Goal: Navigation & Orientation: Find specific page/section

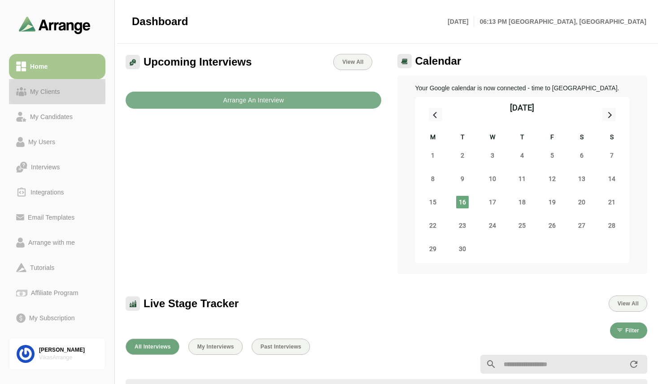
click at [54, 96] on div "My Clients" at bounding box center [44, 91] width 37 height 11
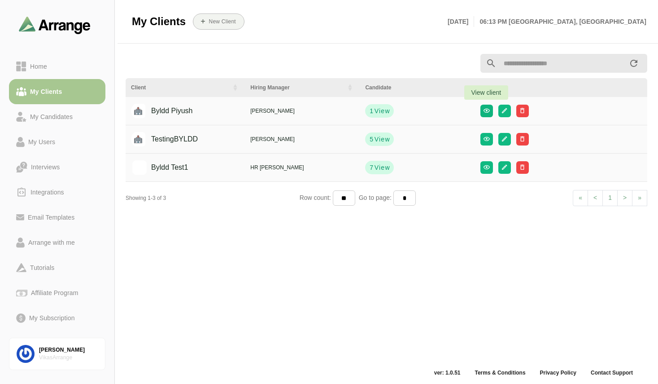
click at [488, 114] on icon "button" at bounding box center [486, 110] width 7 height 7
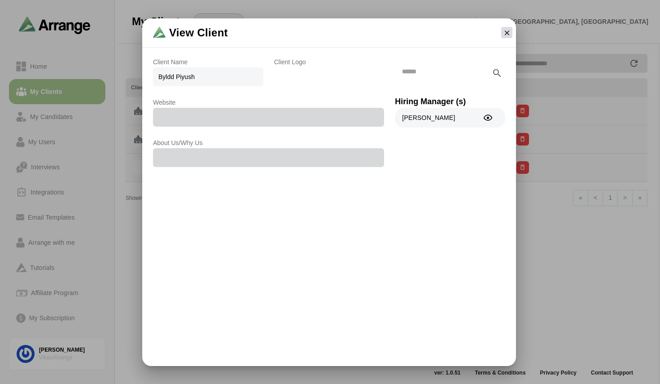
click at [507, 32] on icon "button" at bounding box center [507, 33] width 8 height 8
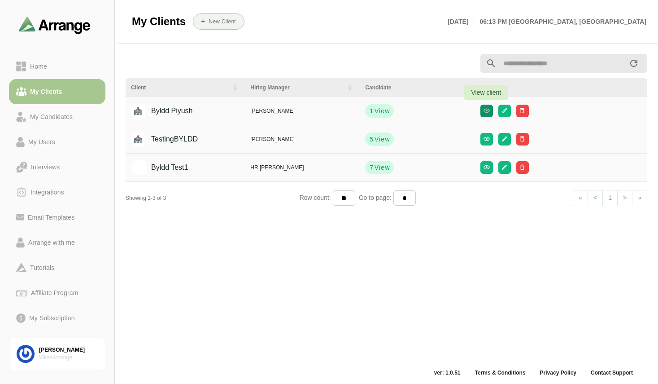
click at [486, 111] on icon "button" at bounding box center [486, 110] width 7 height 7
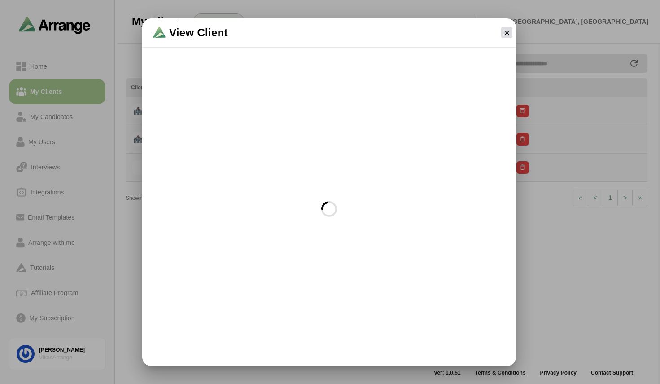
click at [508, 32] on icon "button" at bounding box center [507, 33] width 8 height 8
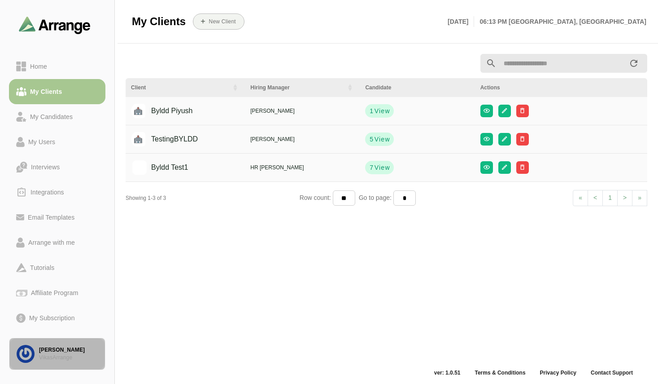
click at [58, 362] on link "[PERSON_NAME] VikasArrange" at bounding box center [57, 353] width 96 height 32
